Goal: Task Accomplishment & Management: Complete application form

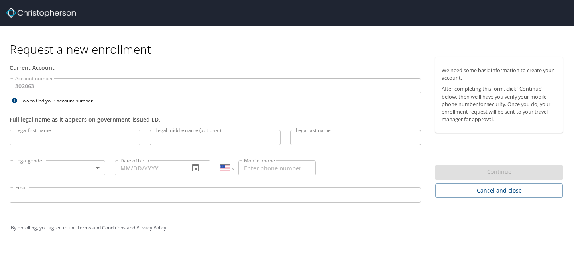
select select "US"
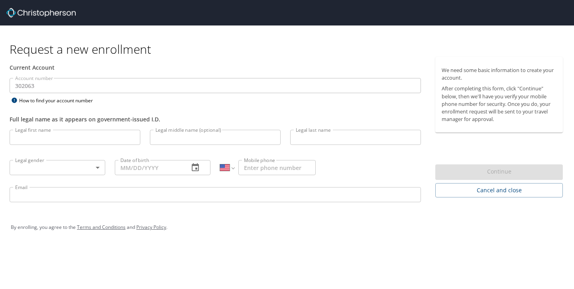
click at [51, 144] on input "Legal first name" at bounding box center [75, 137] width 131 height 15
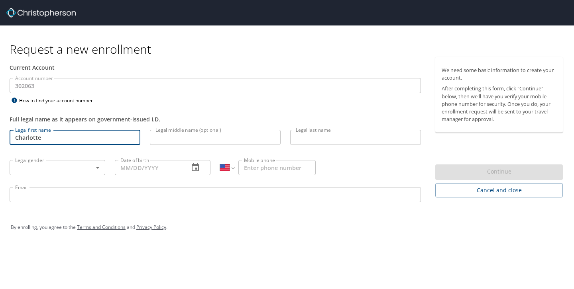
click at [179, 144] on input "Legal middle name (optional)" at bounding box center [215, 137] width 131 height 15
type input "Charlotte"
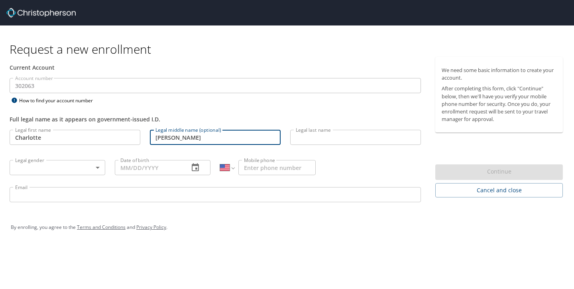
type input "[PERSON_NAME]"
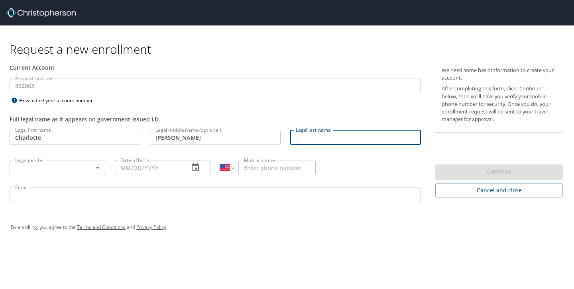
click at [317, 134] on input "Legal last name" at bounding box center [355, 137] width 131 height 15
type input "[PERSON_NAME]"
click at [23, 163] on body "Request a new enrollment Current Account Account number 302063 Account number H…" at bounding box center [287, 144] width 574 height 289
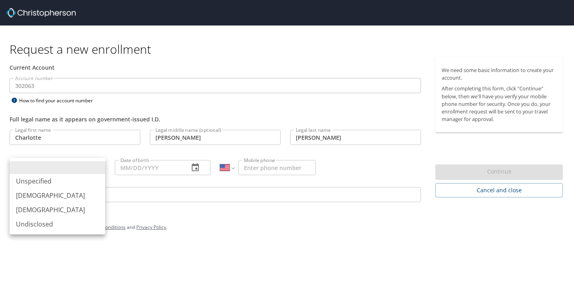
click at [39, 213] on li "[DEMOGRAPHIC_DATA]" at bounding box center [58, 210] width 96 height 14
type input "[DEMOGRAPHIC_DATA]"
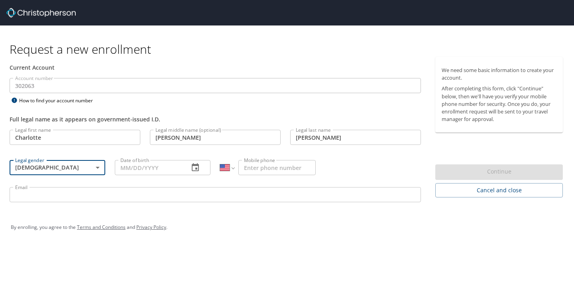
click at [126, 170] on input "Date of birth" at bounding box center [149, 167] width 68 height 15
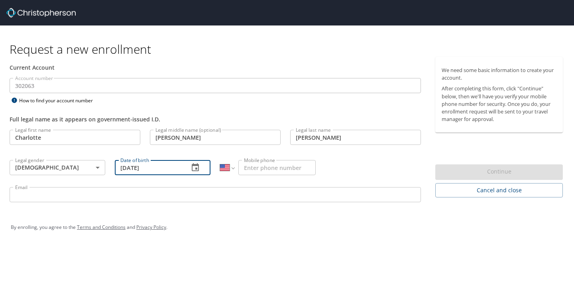
type input "[DATE]"
click at [285, 169] on input "Mobile phone" at bounding box center [276, 167] width 77 height 15
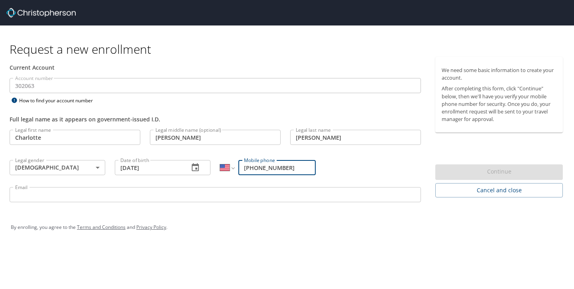
type input "[PHONE_NUMBER]"
click at [188, 197] on input "Email" at bounding box center [216, 194] width 412 height 15
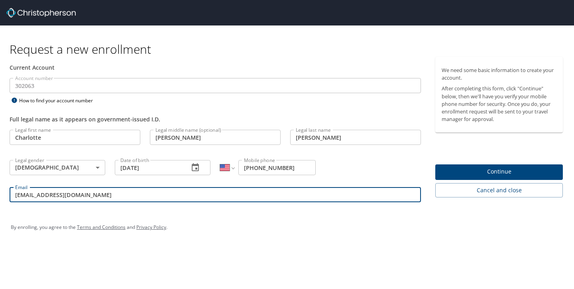
type input "[EMAIL_ADDRESS][DOMAIN_NAME]"
click at [470, 179] on button "Continue" at bounding box center [499, 173] width 128 height 16
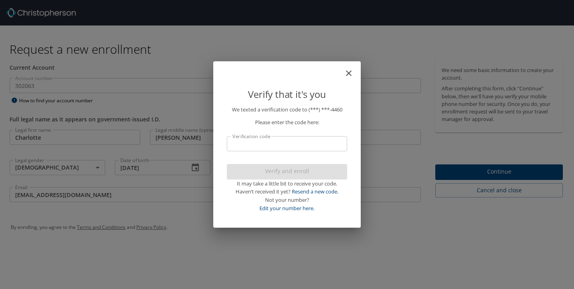
click at [305, 144] on input "Verification code" at bounding box center [287, 143] width 120 height 15
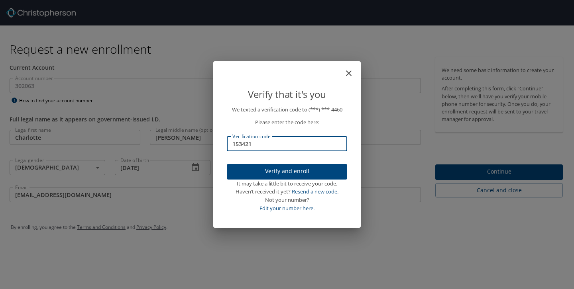
type input "153421"
